Goal: Transaction & Acquisition: Purchase product/service

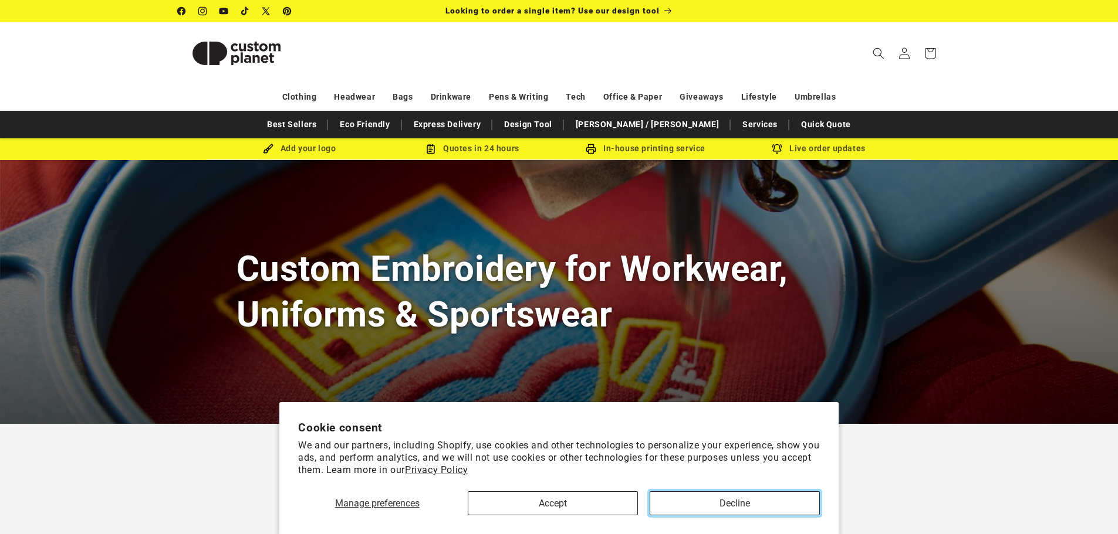
click at [681, 508] on button "Decline" at bounding box center [734, 504] width 170 height 24
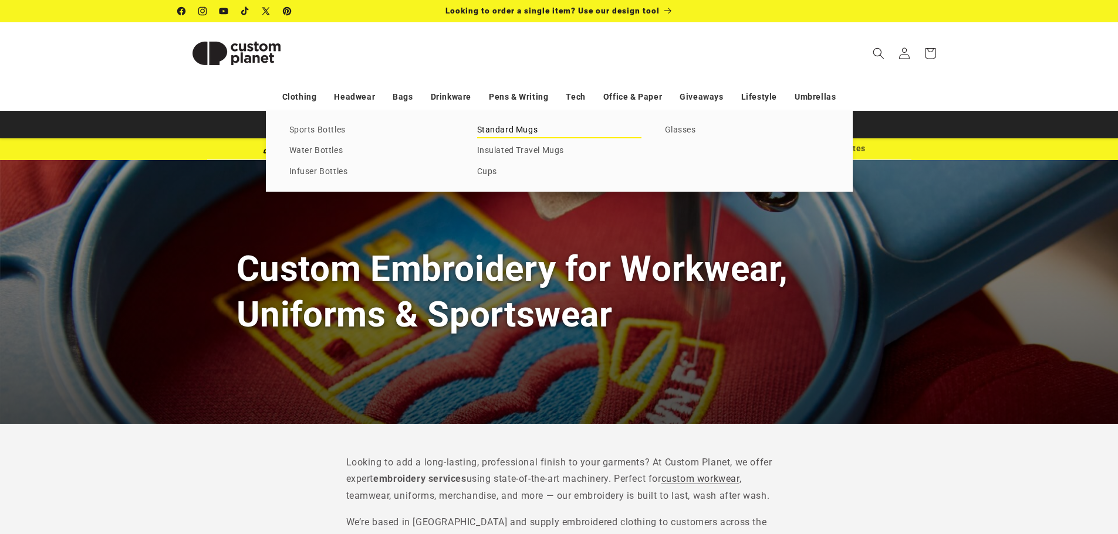
click at [506, 128] on link "Standard Mugs" at bounding box center [559, 131] width 164 height 16
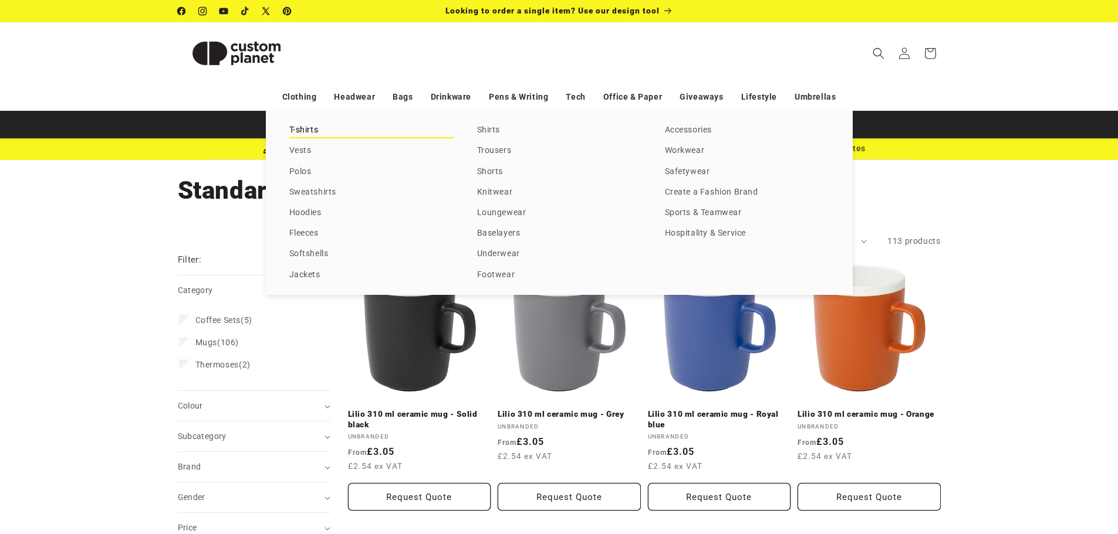
click at [307, 134] on link "T-shirts" at bounding box center [371, 131] width 164 height 16
